Goal: Task Accomplishment & Management: Manage account settings

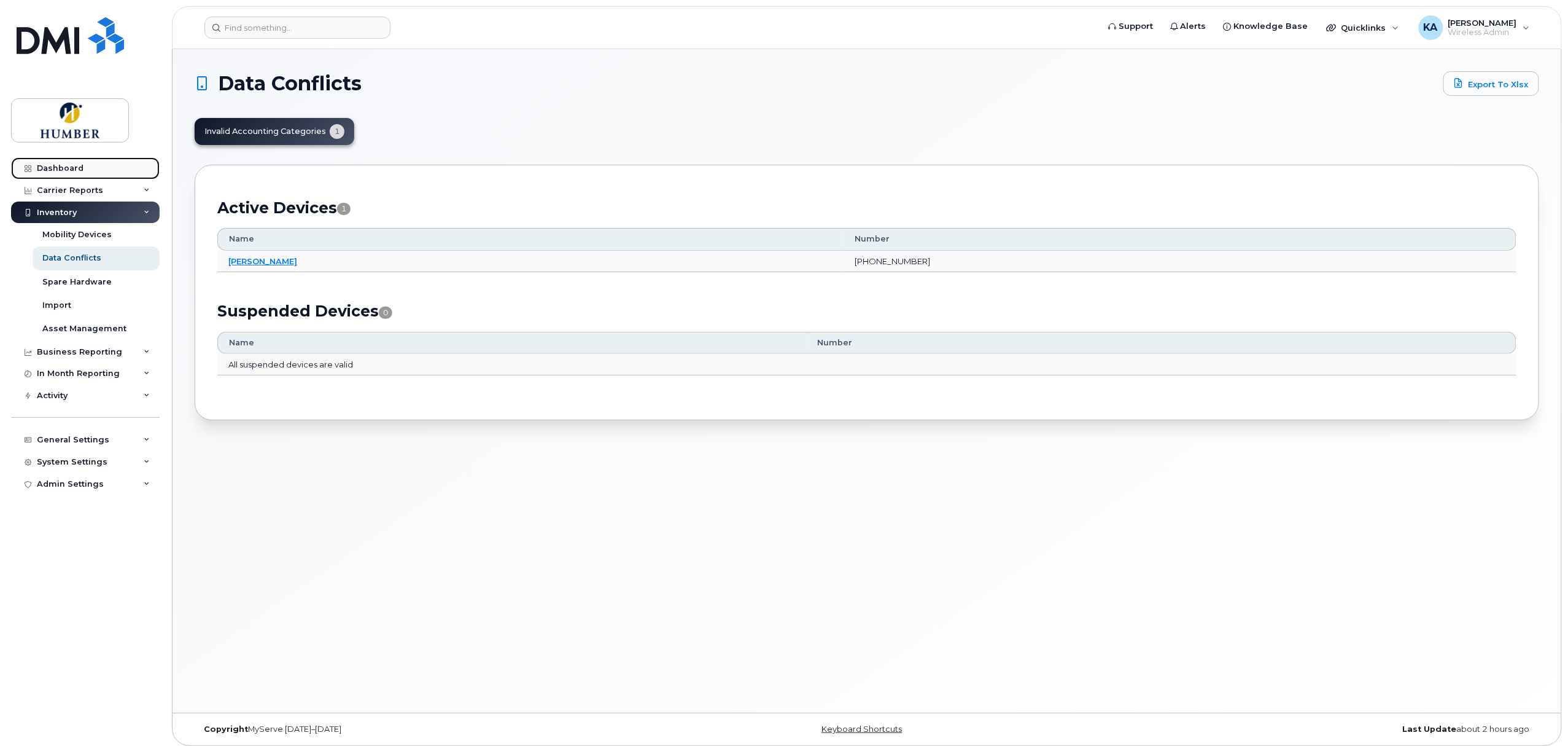
click at [65, 167] on div "Dashboard" at bounding box center [60, 168] width 46 height 10
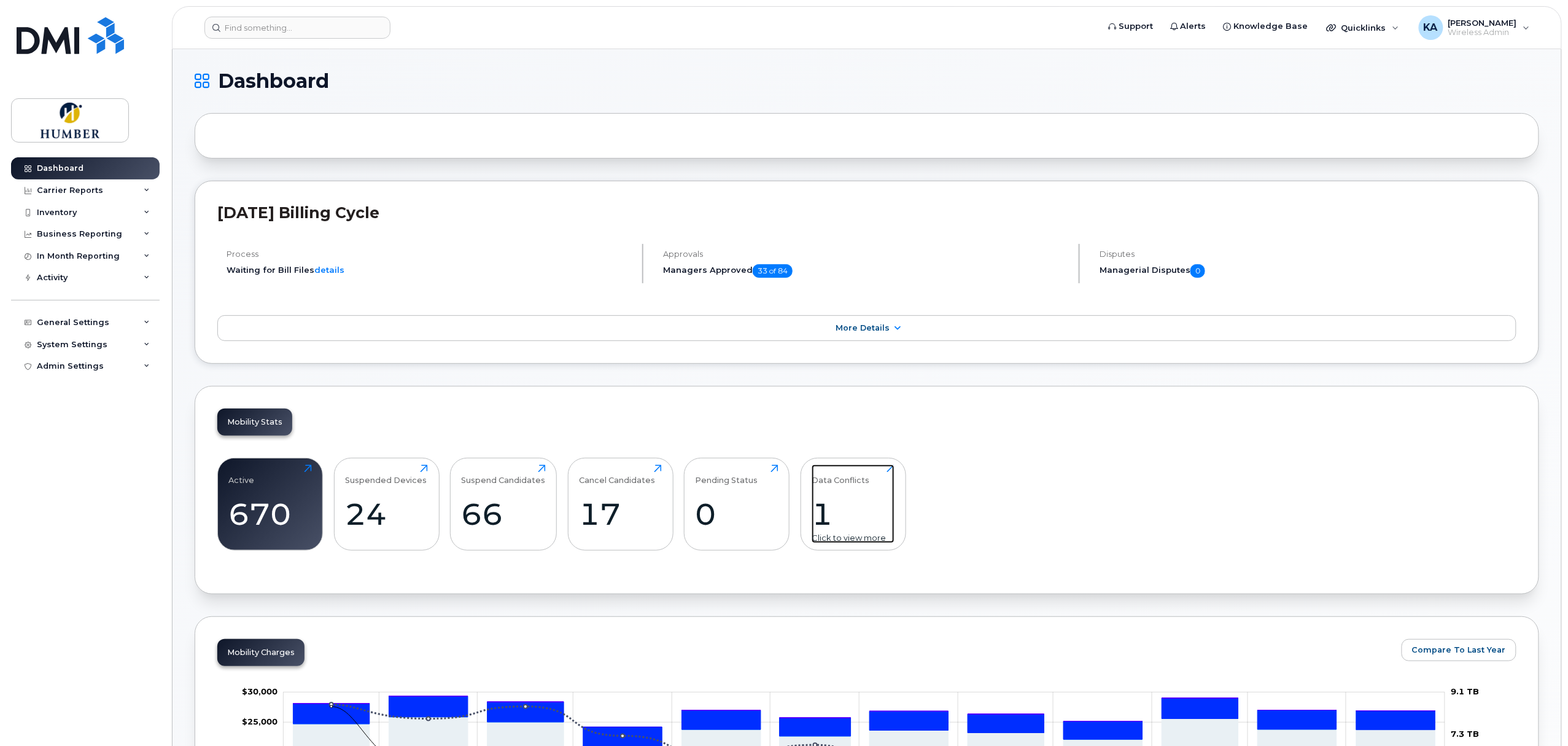
click at [824, 524] on div "1" at bounding box center [854, 514] width 83 height 37
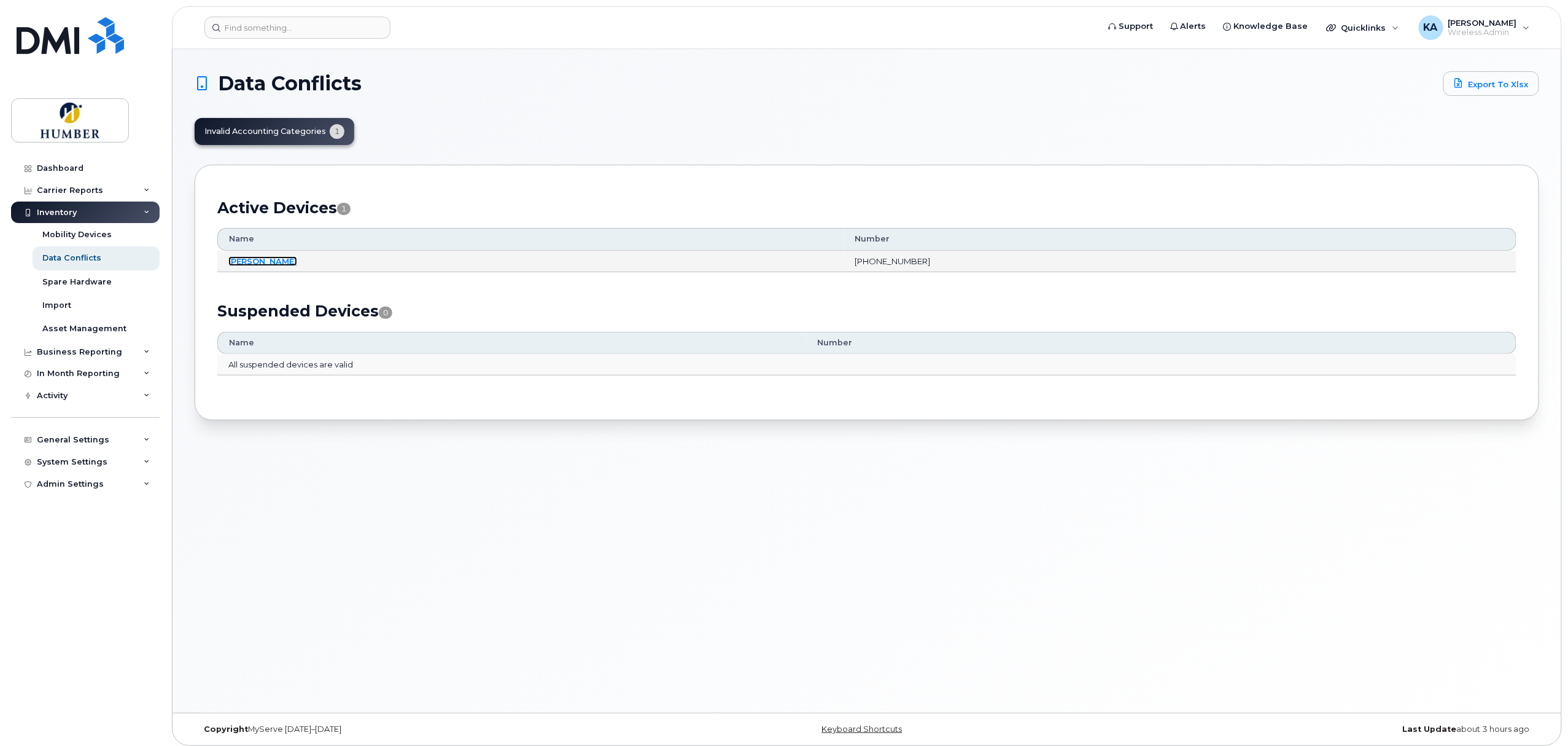
click at [264, 264] on link "[PERSON_NAME]" at bounding box center [262, 261] width 69 height 10
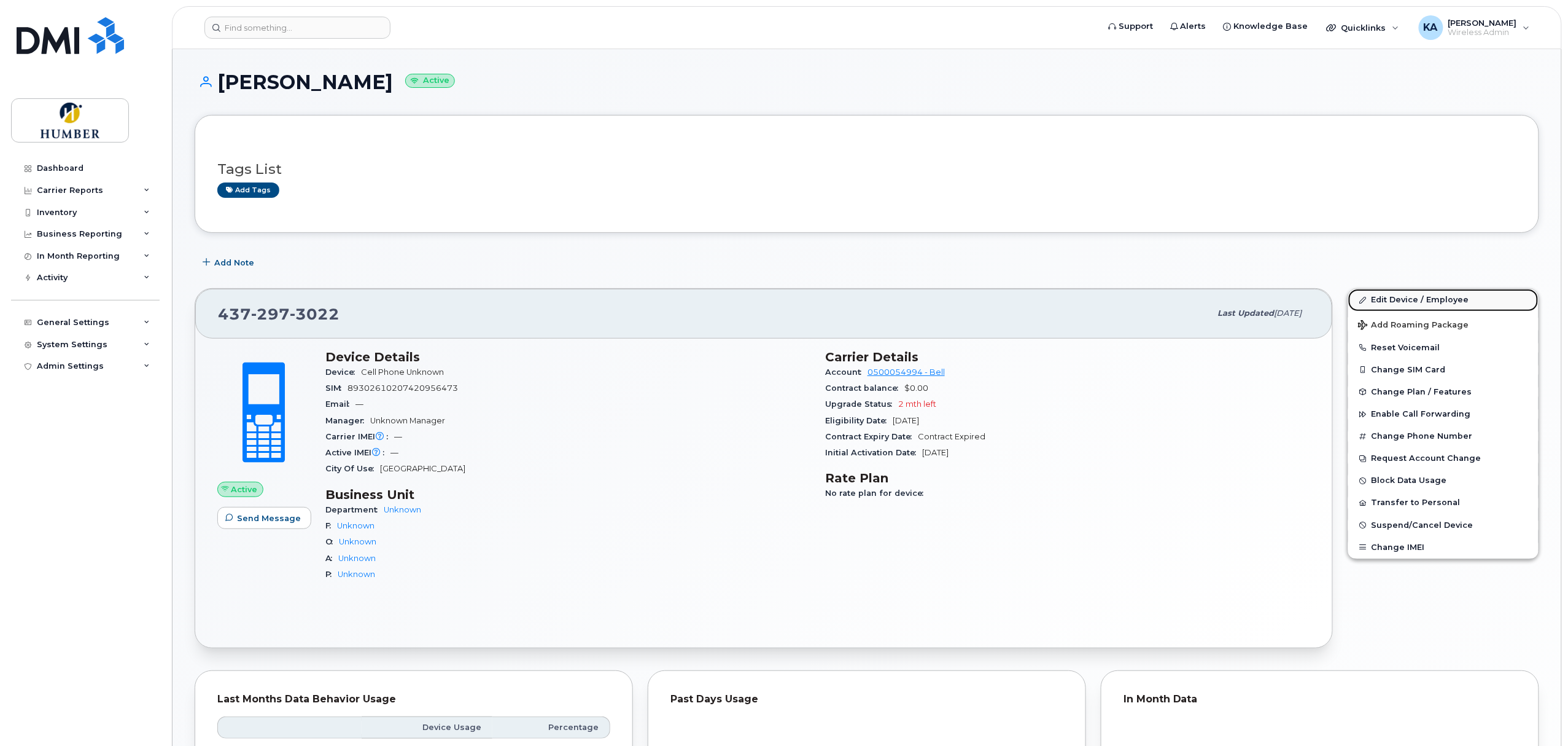
click at [1414, 300] on link "Edit Device / Employee" at bounding box center [1443, 300] width 190 height 22
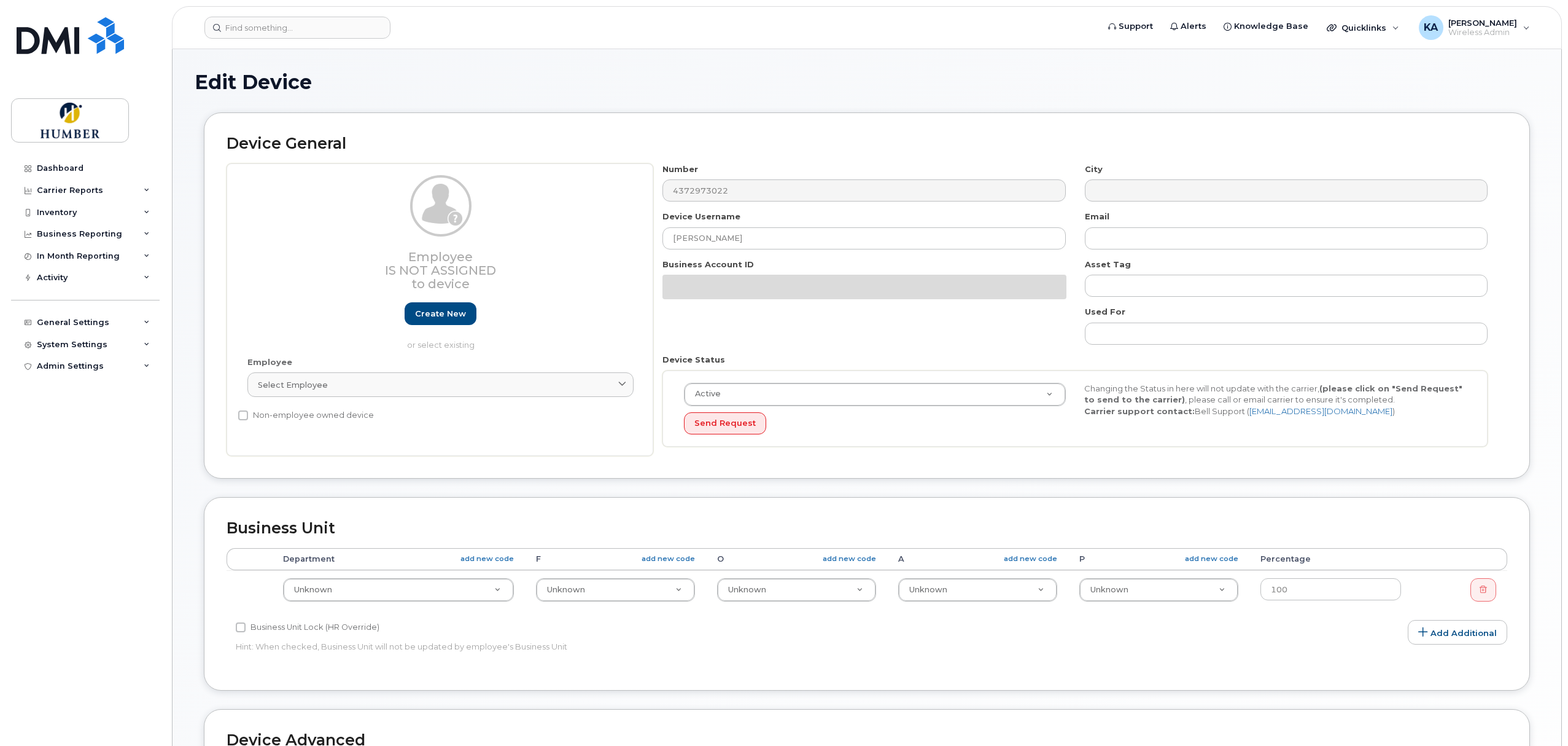
select select "5824476"
select select "5824479"
select select "5824488"
select select "5824489"
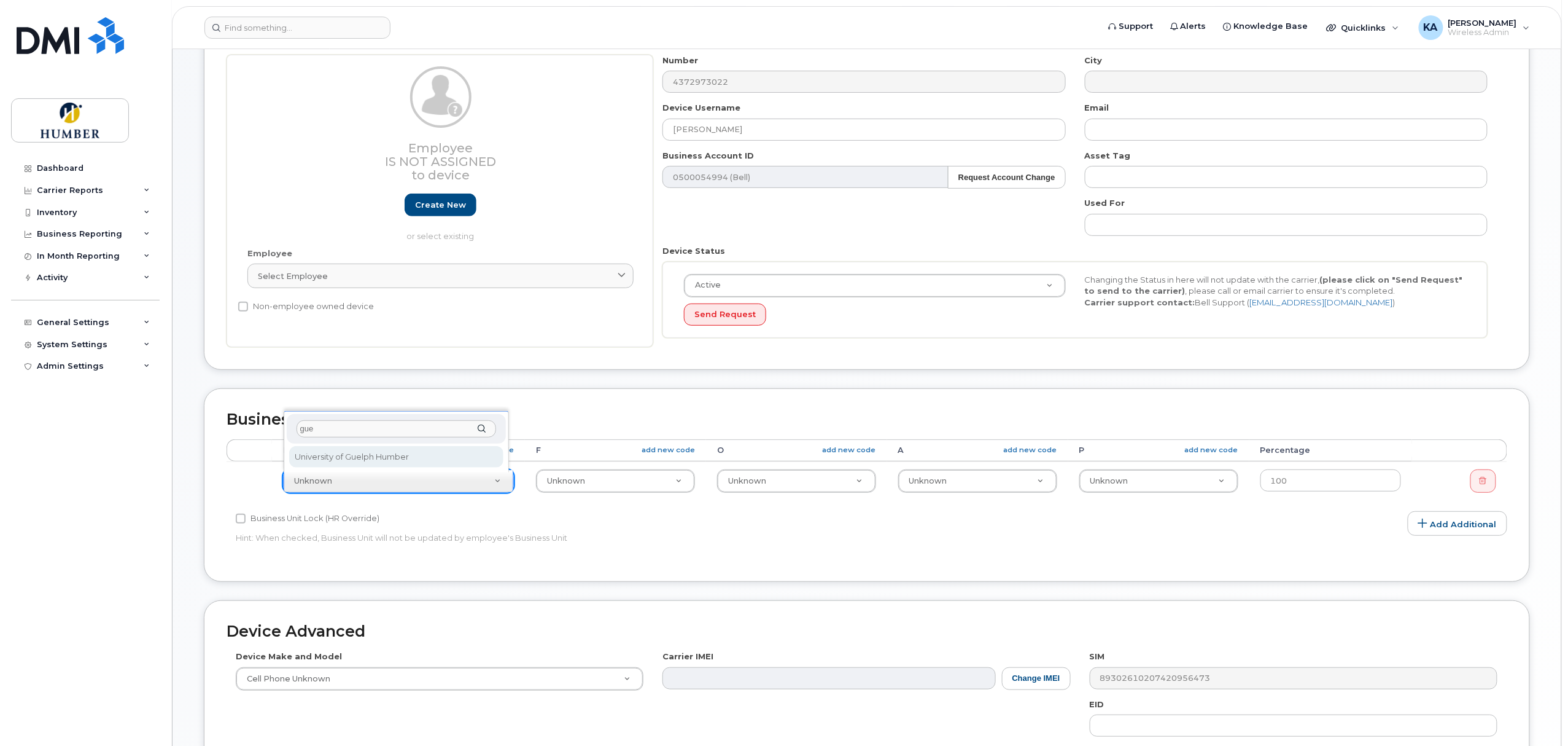
type input "gue"
select select "5824803"
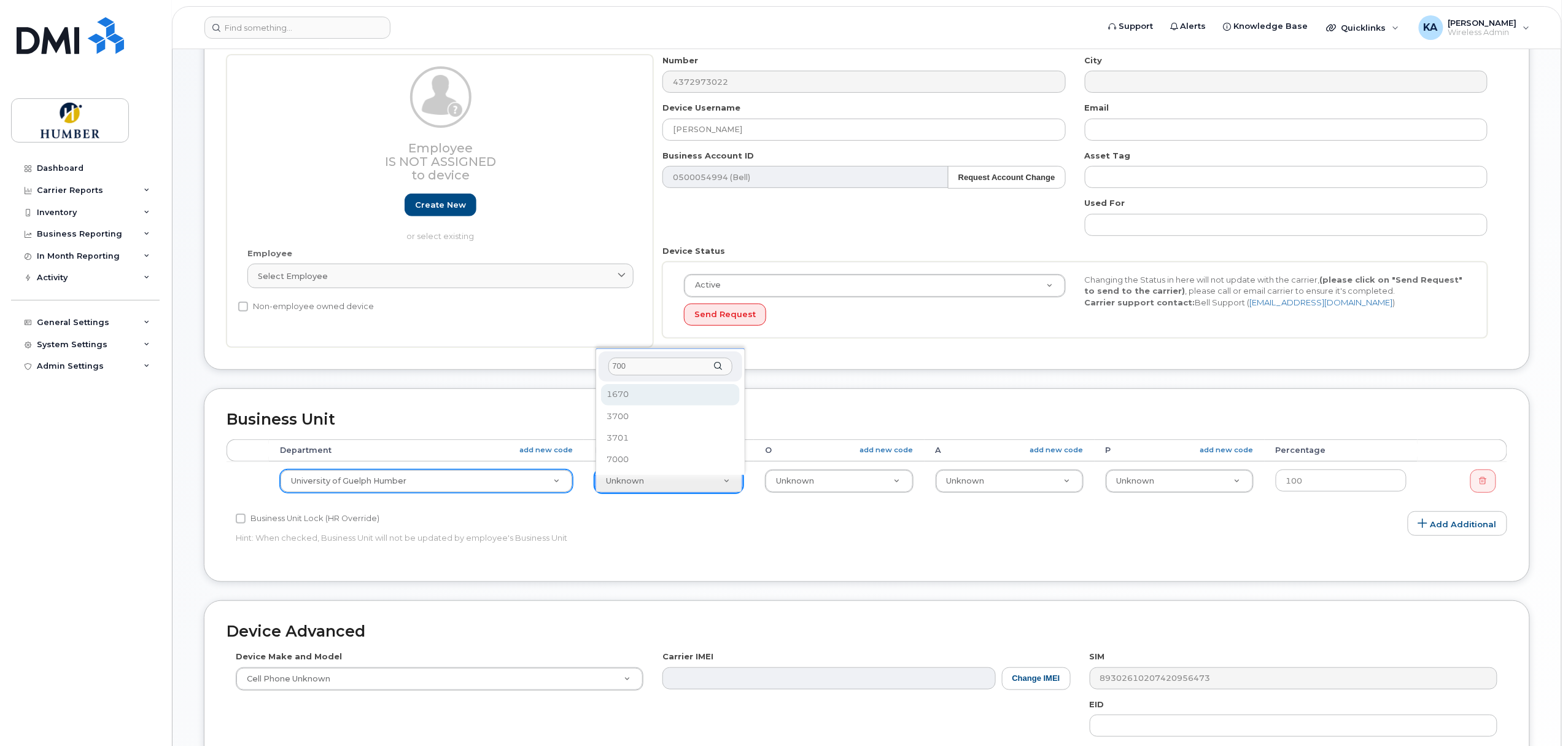
type input "7000"
select select "5824540"
type input "9"
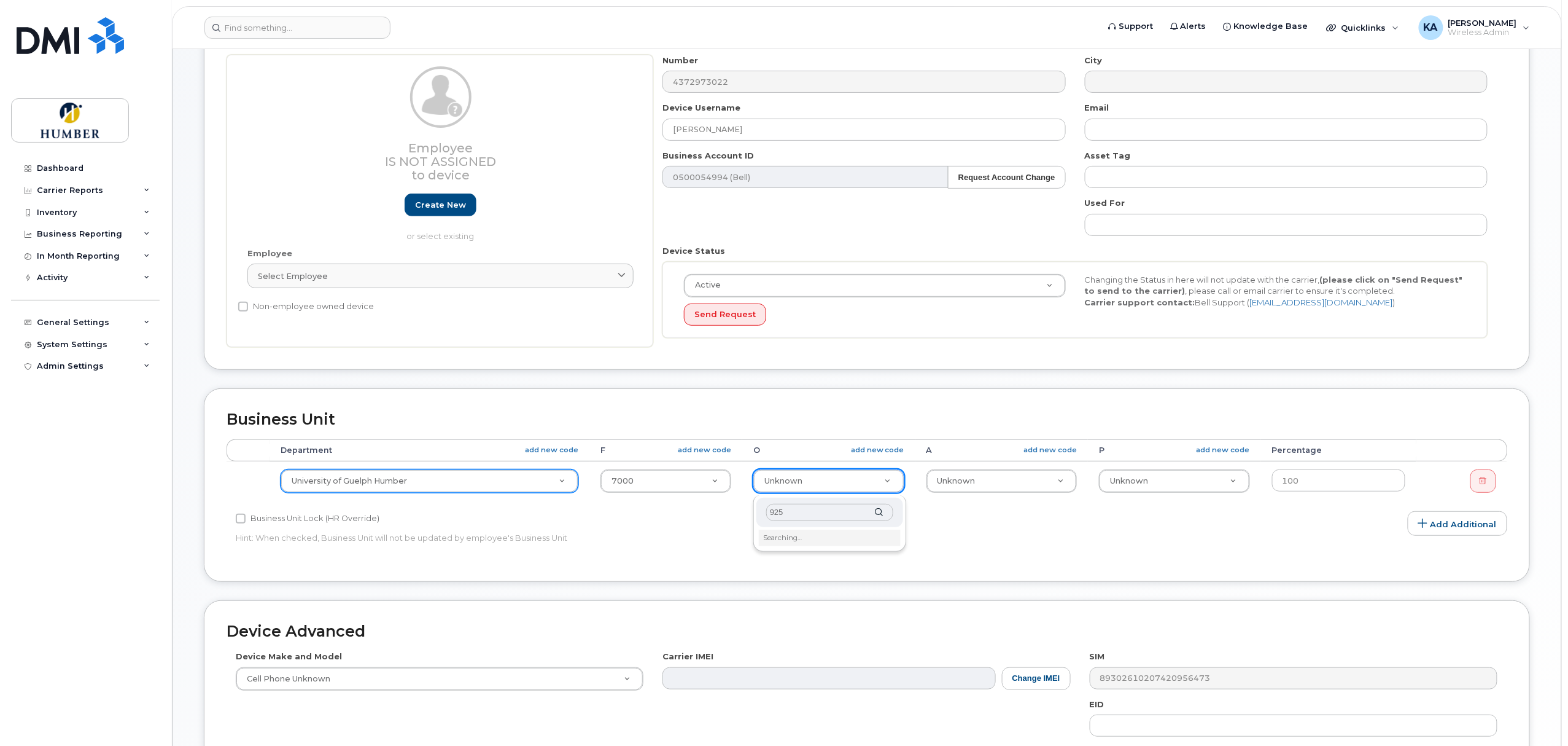
type input "9250"
type input "5824976"
type input "7"
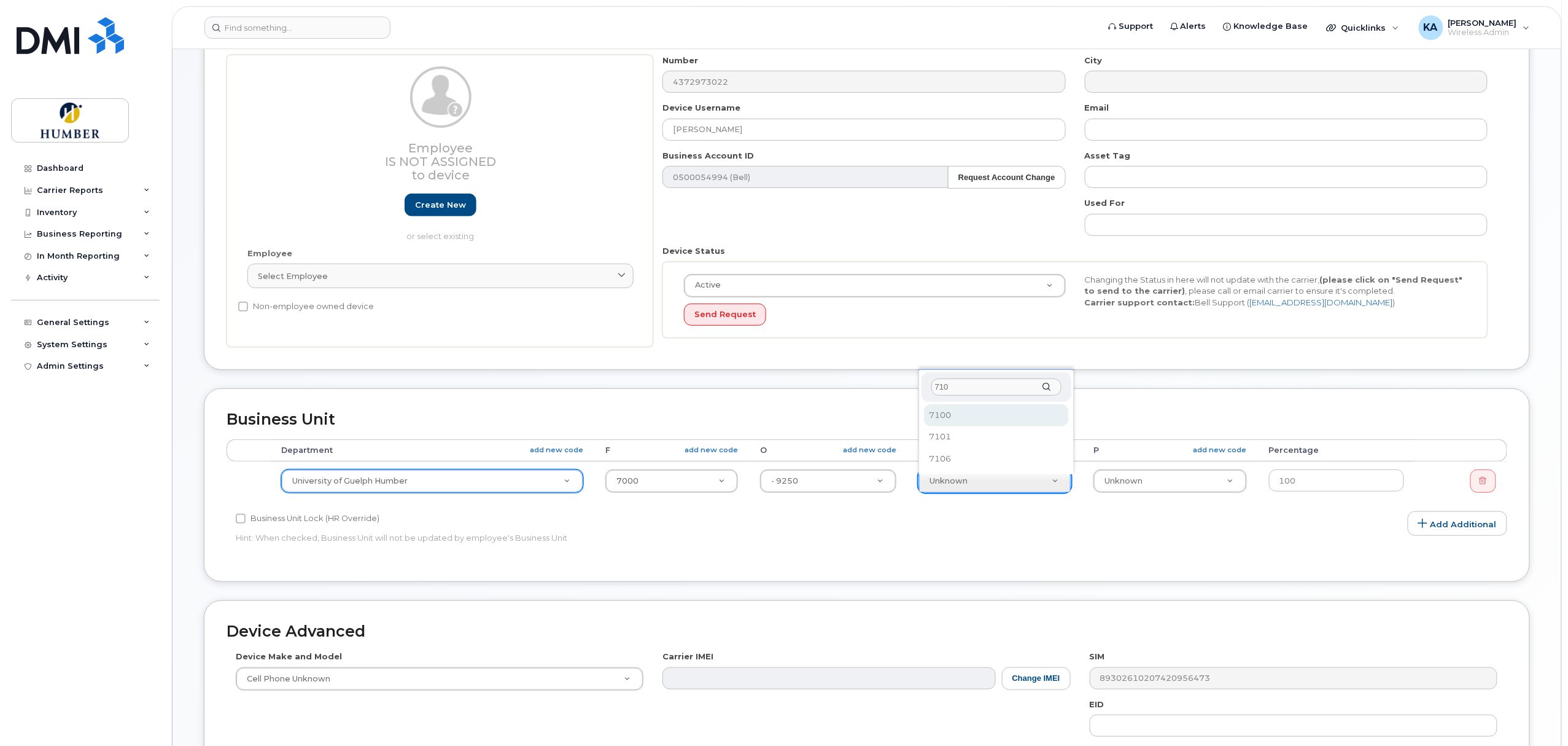
type input "7101"
select select "5824989"
type input "1"
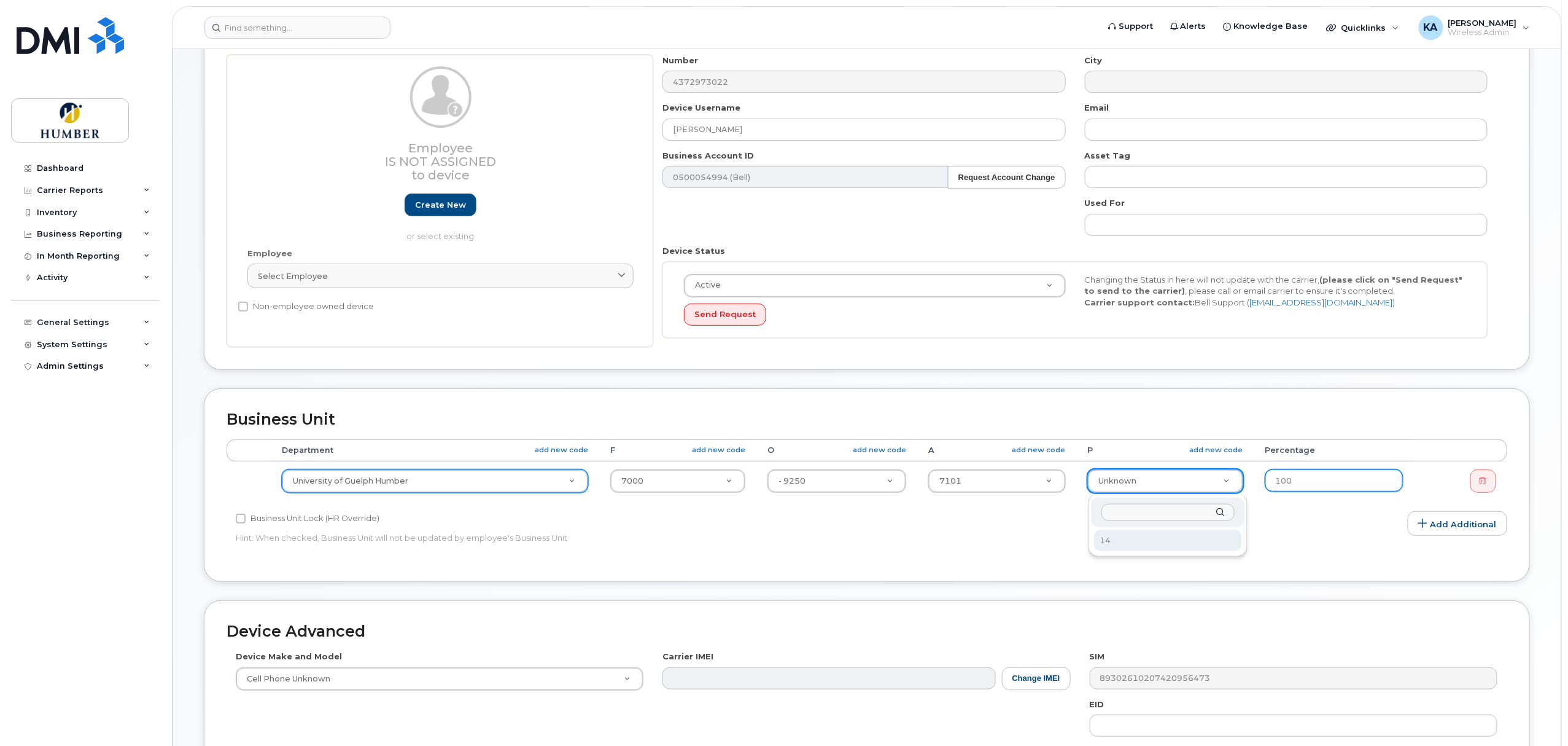
select select "5824736"
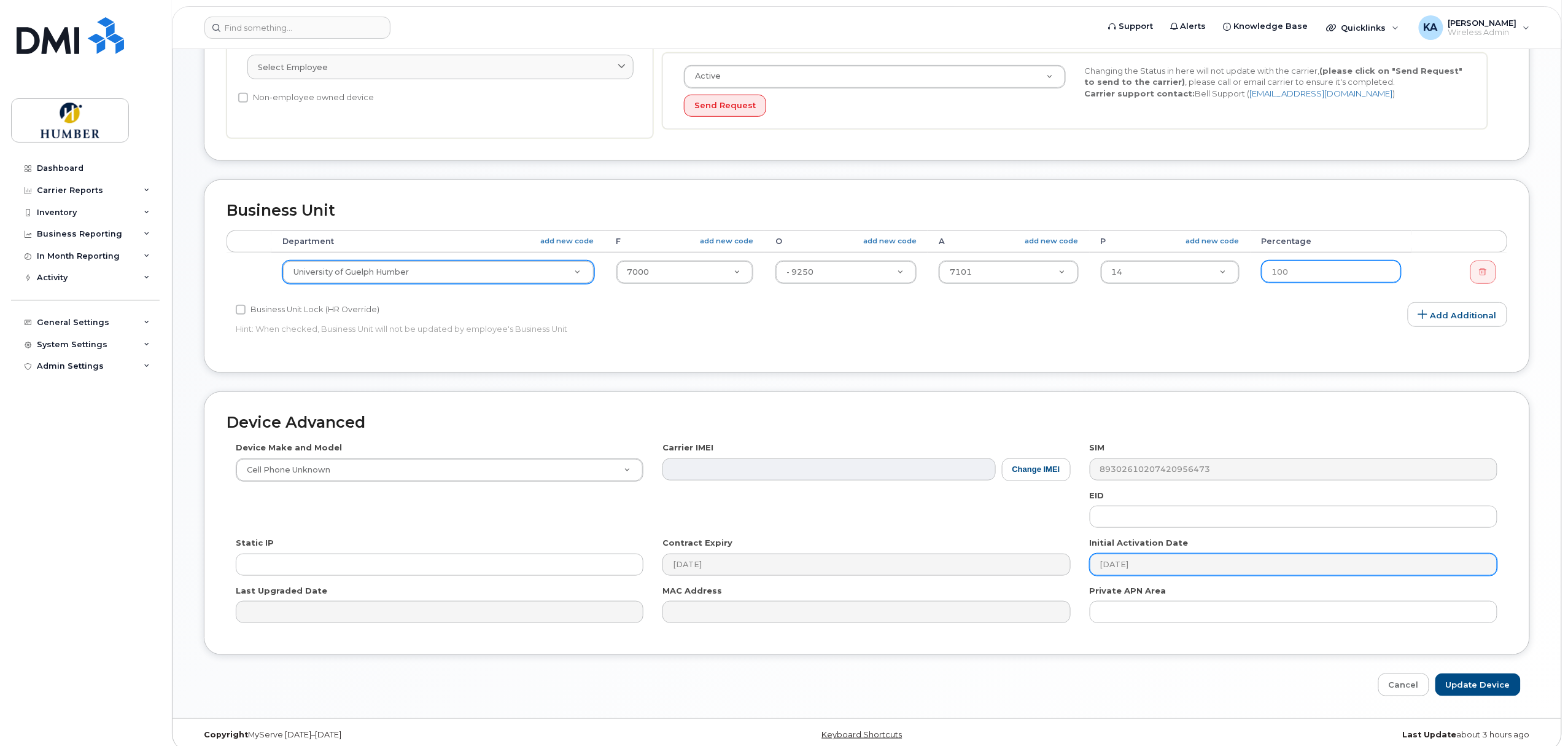
scroll to position [333, 0]
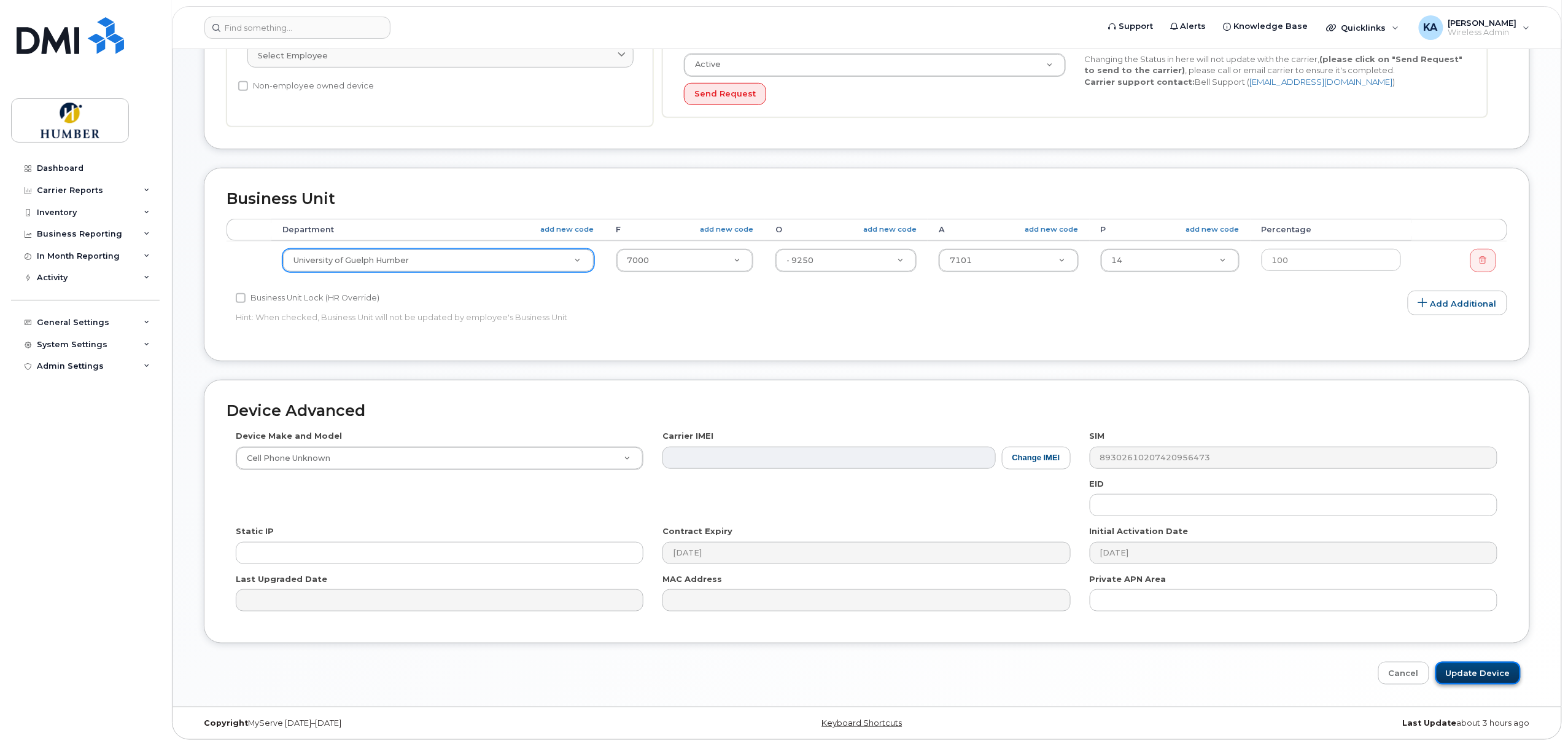
click at [1480, 675] on input "Update Device" at bounding box center [1478, 672] width 85 height 22
type input "Saving..."
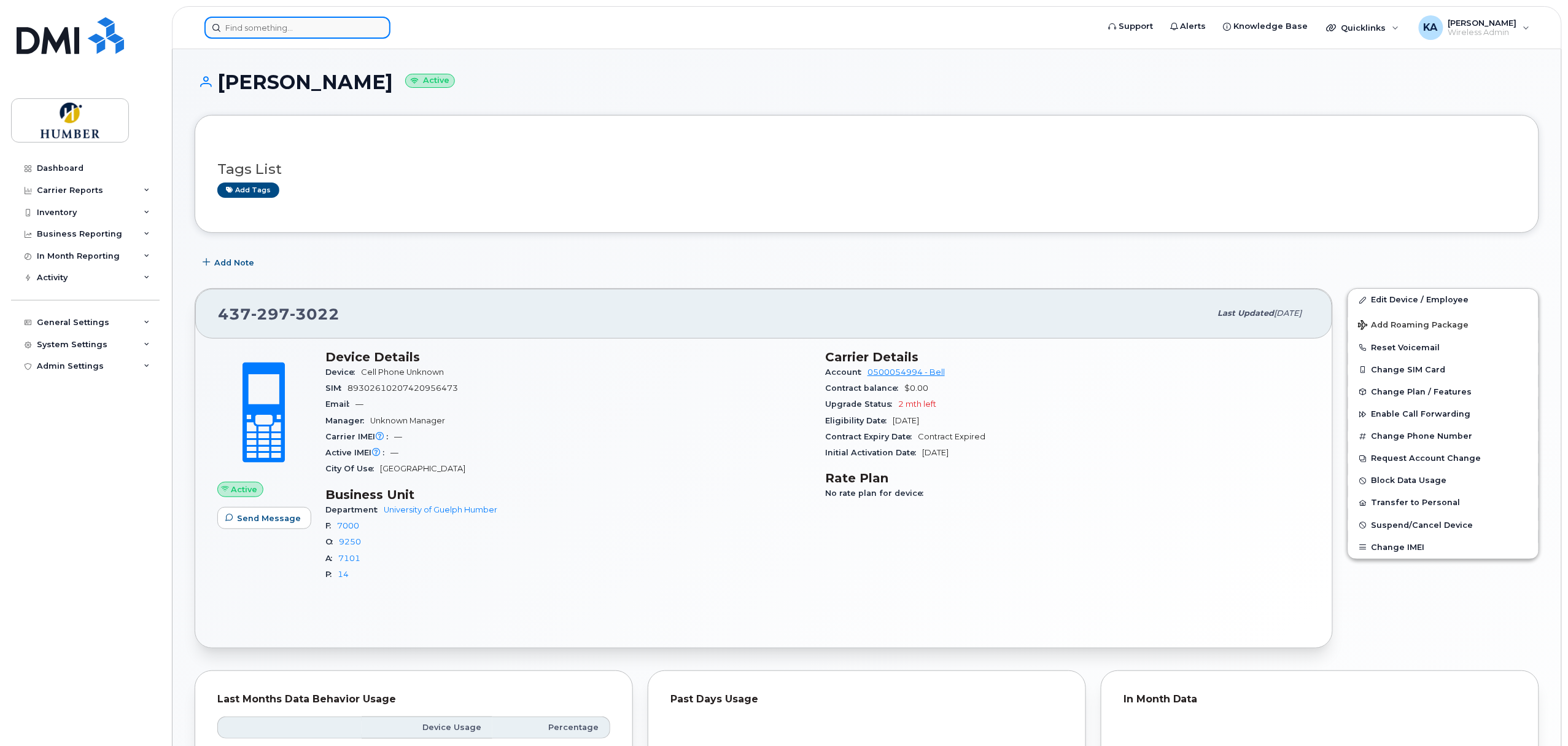
click at [259, 28] on input at bounding box center [297, 27] width 186 height 22
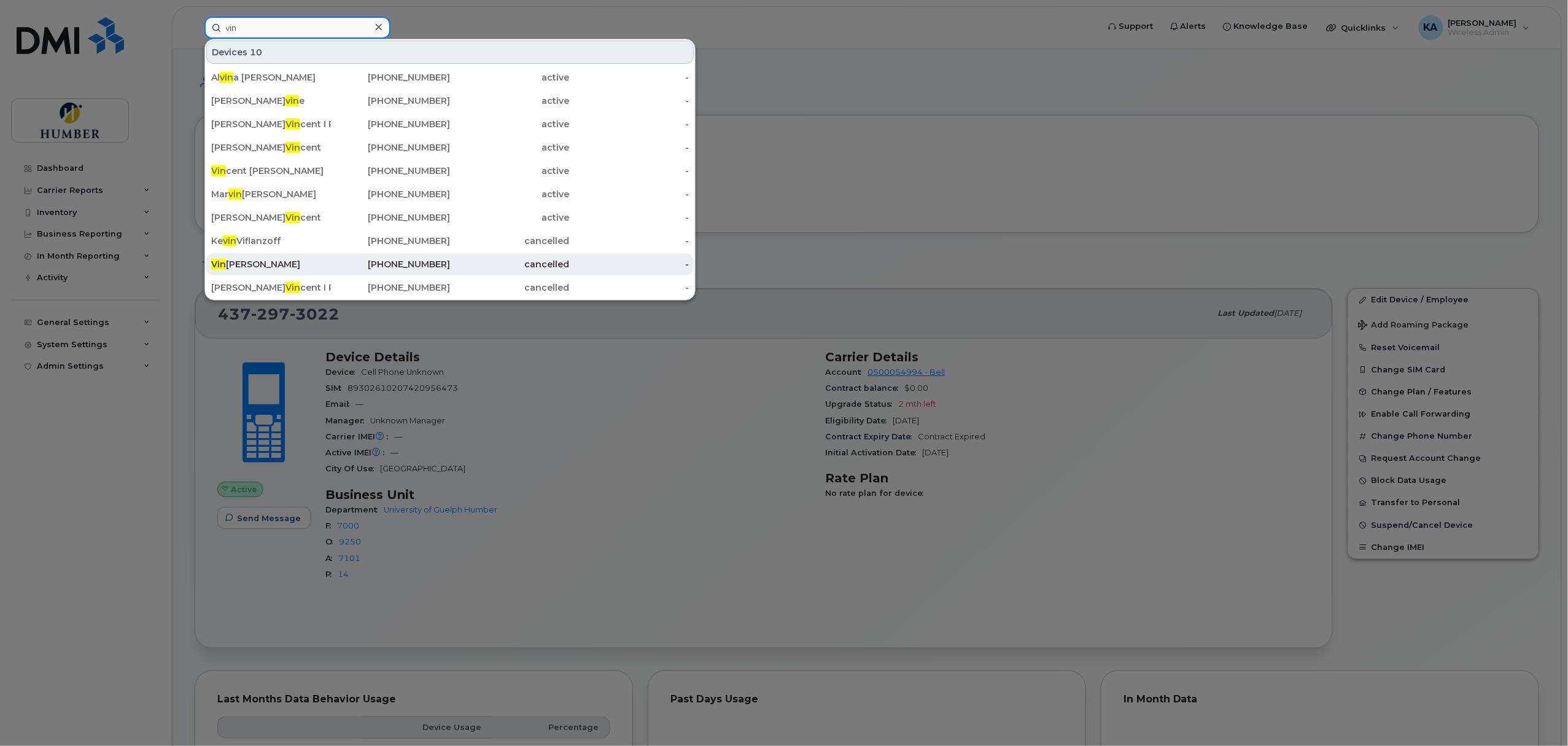
type input "vin"
click at [259, 261] on div "Vin Berman" at bounding box center [271, 264] width 119 height 12
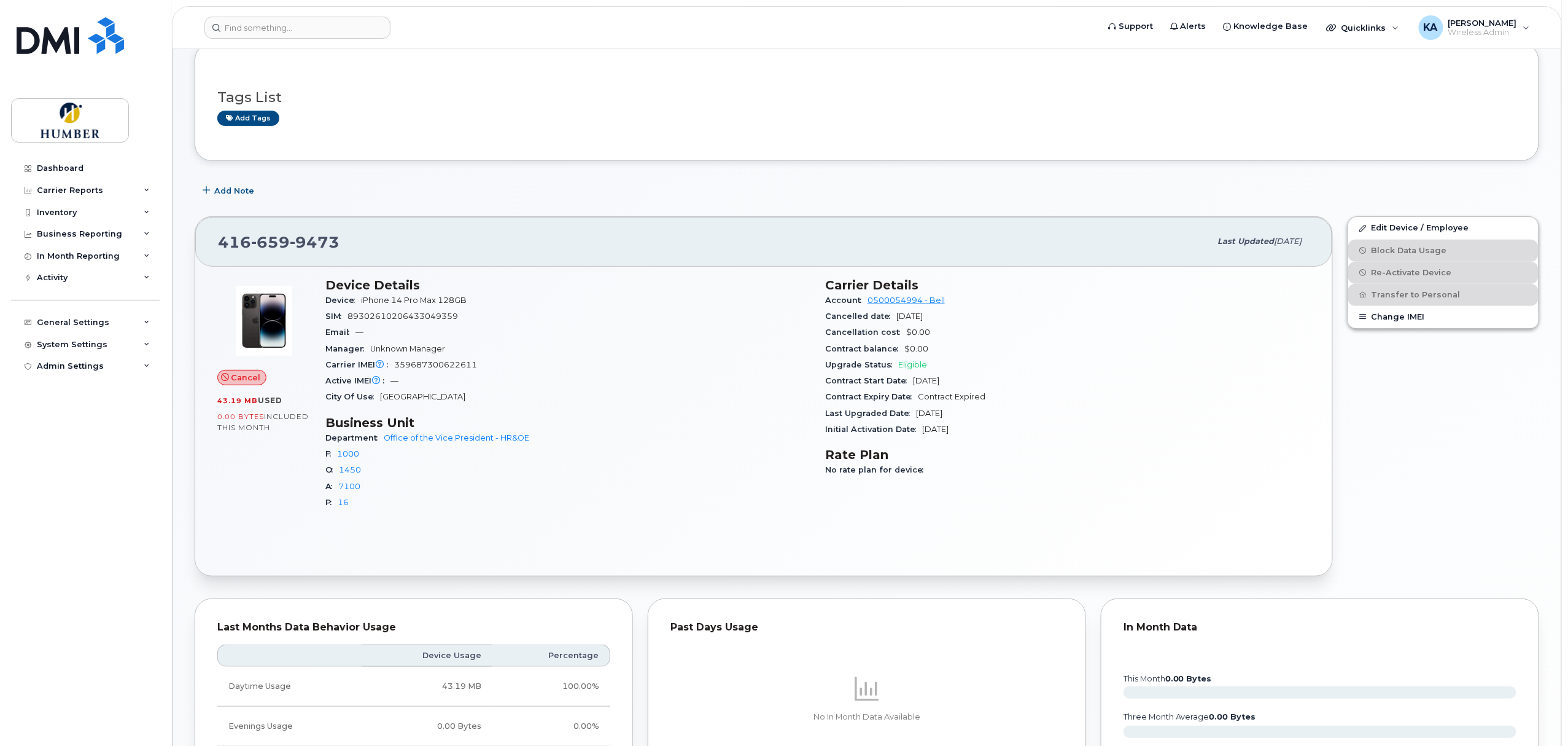
scroll to position [109, 0]
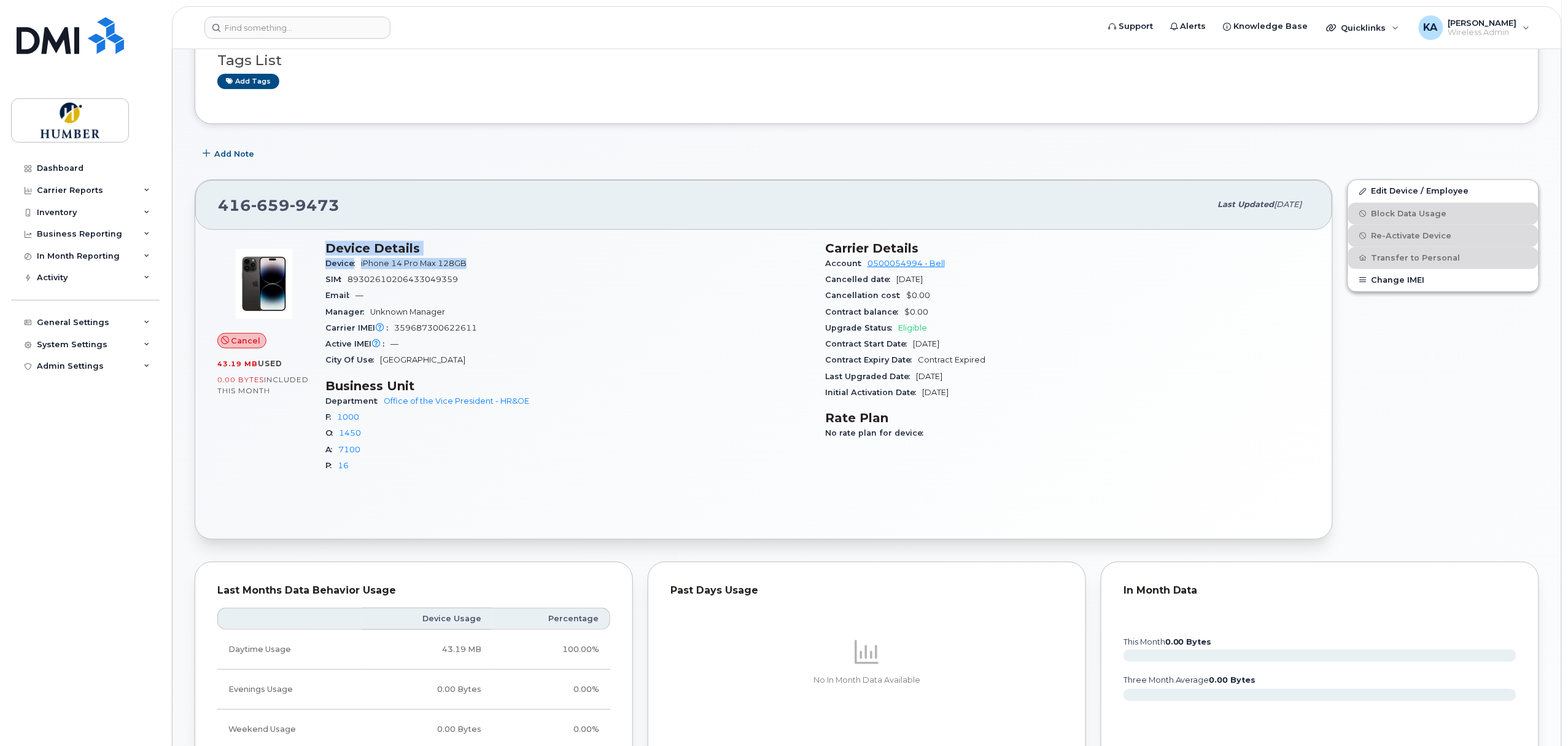
drag, startPoint x: 327, startPoint y: 248, endPoint x: 472, endPoint y: 259, distance: 145.4
click at [472, 259] on section "Device Details Device iPhone 14 Pro Max 128GB SIM [TECHNICAL_ID] Email — Manage…" at bounding box center [567, 305] width 485 height 128
copy section "Device Details Device iPhone 14 Pro Max 128GB"
click at [65, 168] on div "Dashboard" at bounding box center [60, 168] width 46 height 10
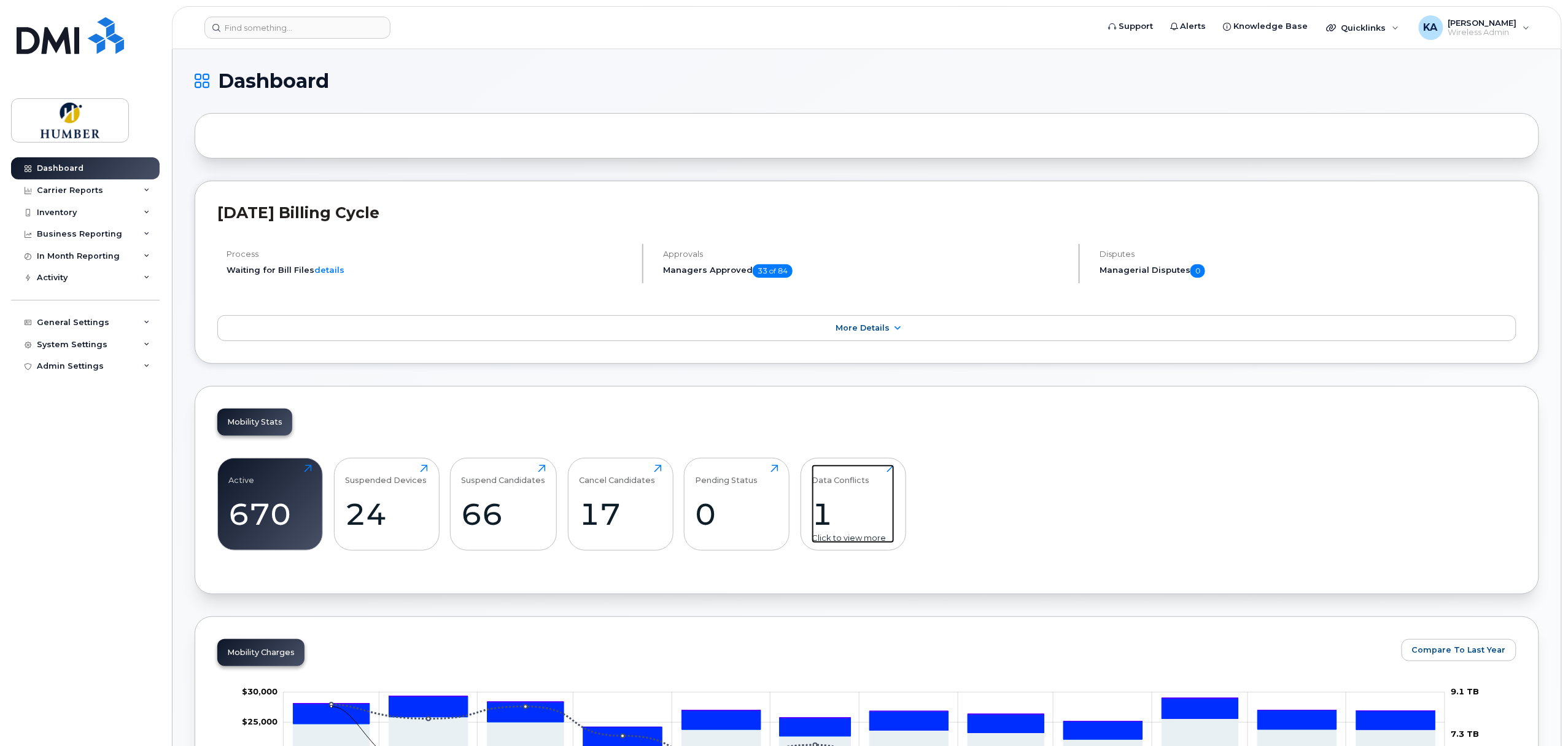
click at [830, 512] on div "1" at bounding box center [854, 514] width 83 height 37
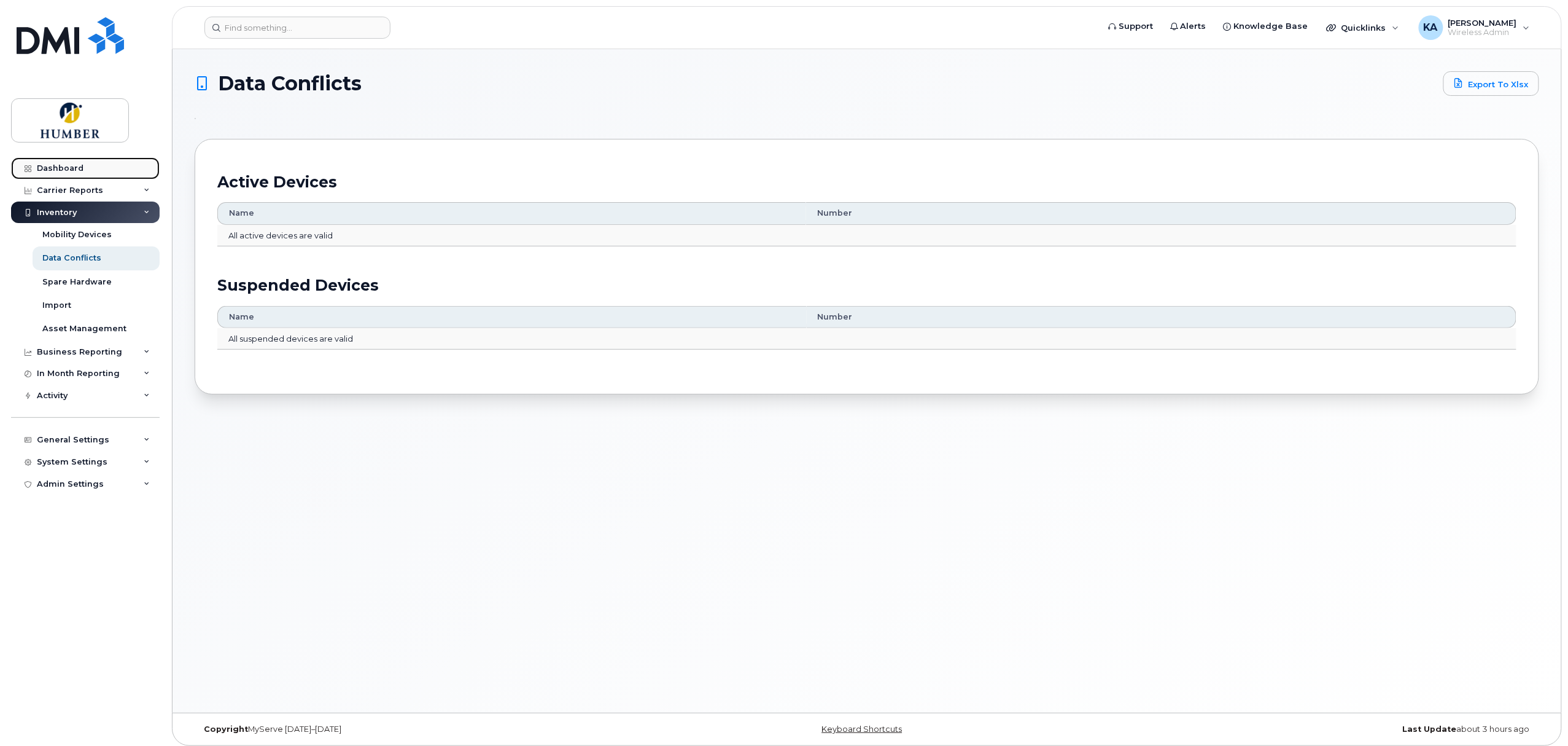
click at [61, 169] on div "Dashboard" at bounding box center [60, 168] width 46 height 10
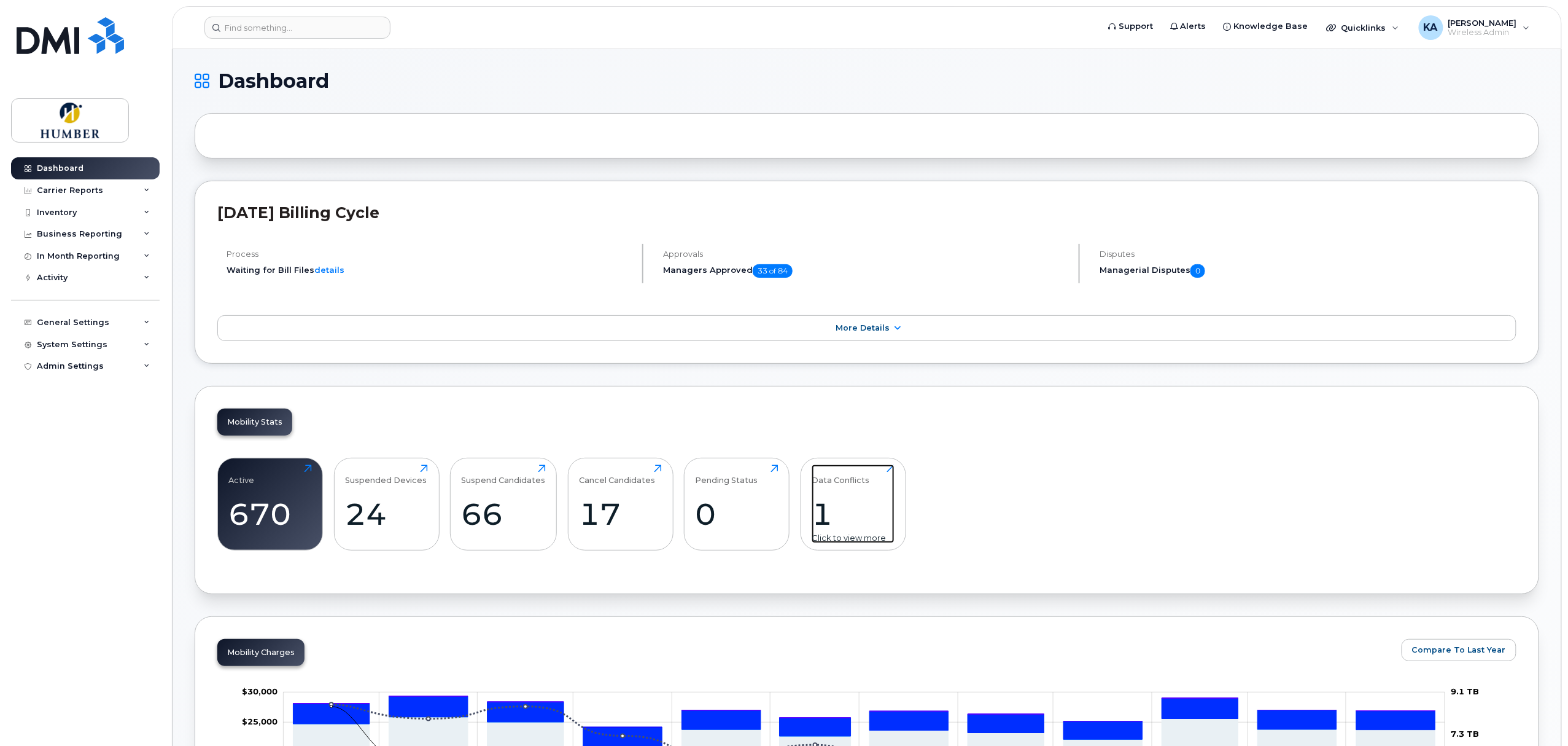
click at [829, 516] on div "1" at bounding box center [854, 514] width 83 height 37
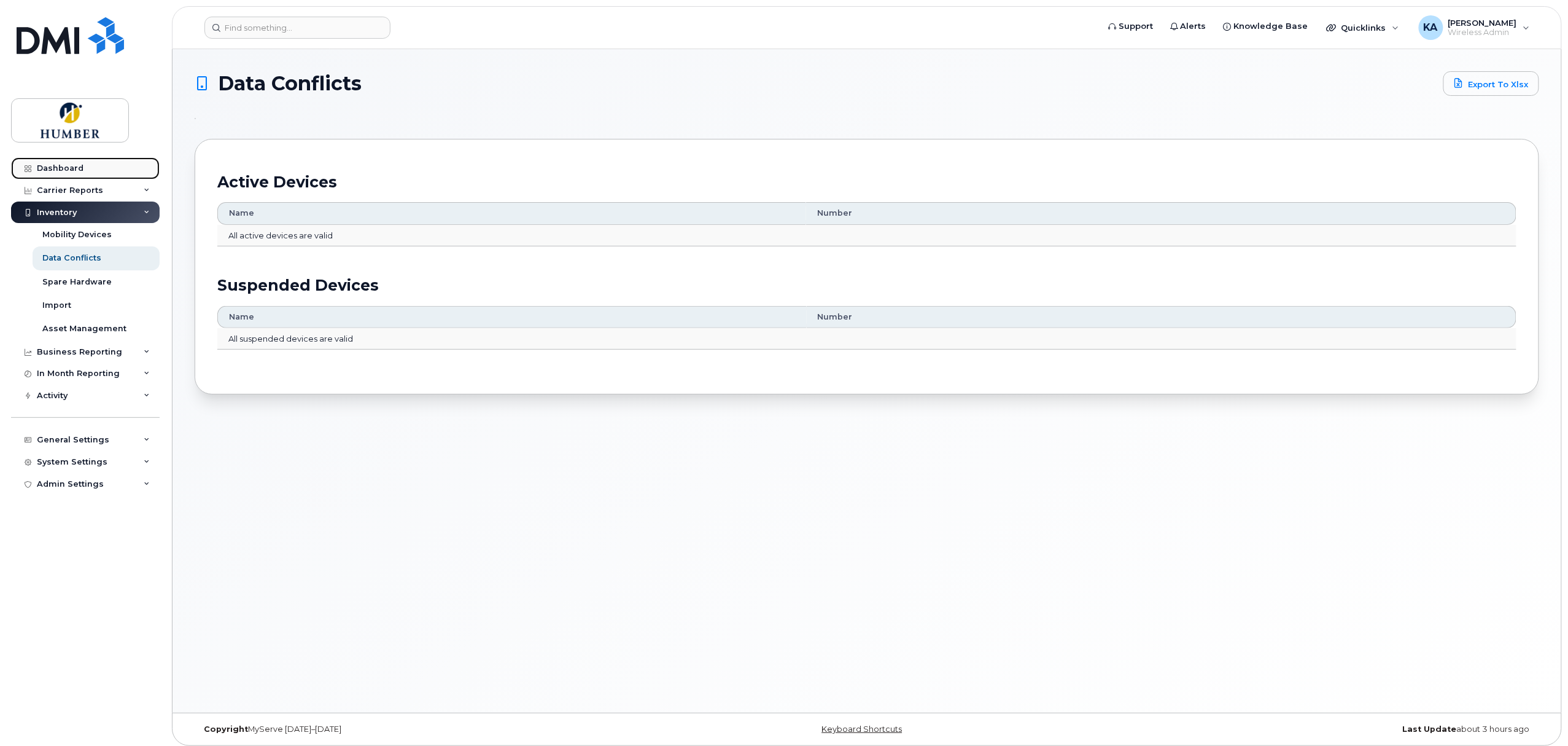
click at [64, 168] on div "Dashboard" at bounding box center [60, 168] width 46 height 10
